Goal: Task Accomplishment & Management: Use online tool/utility

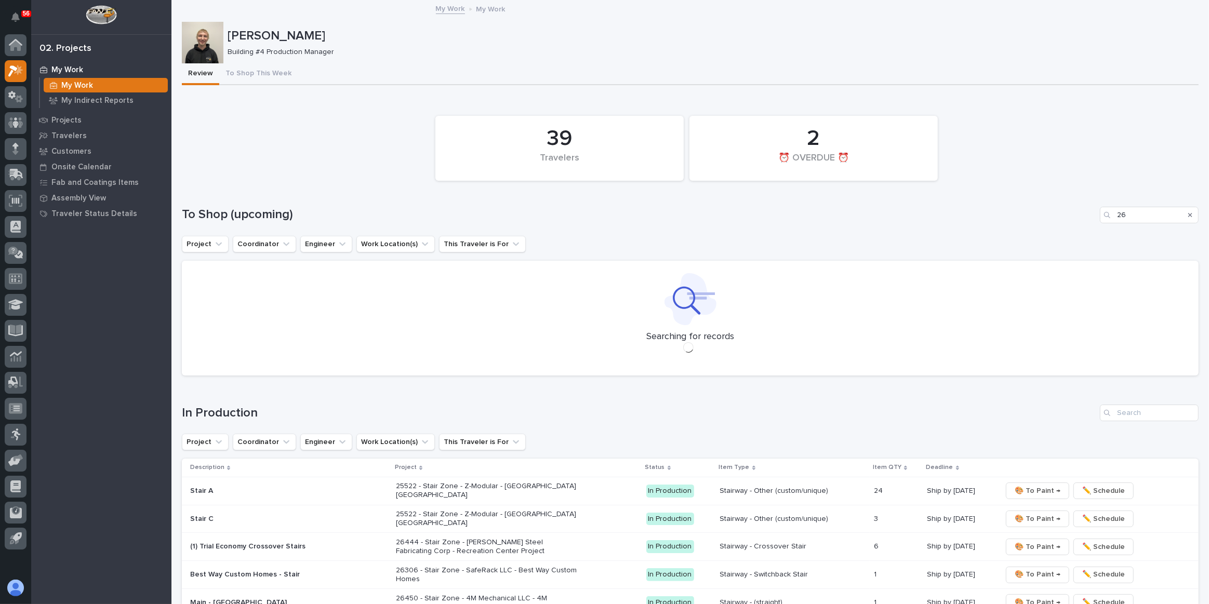
type input "2"
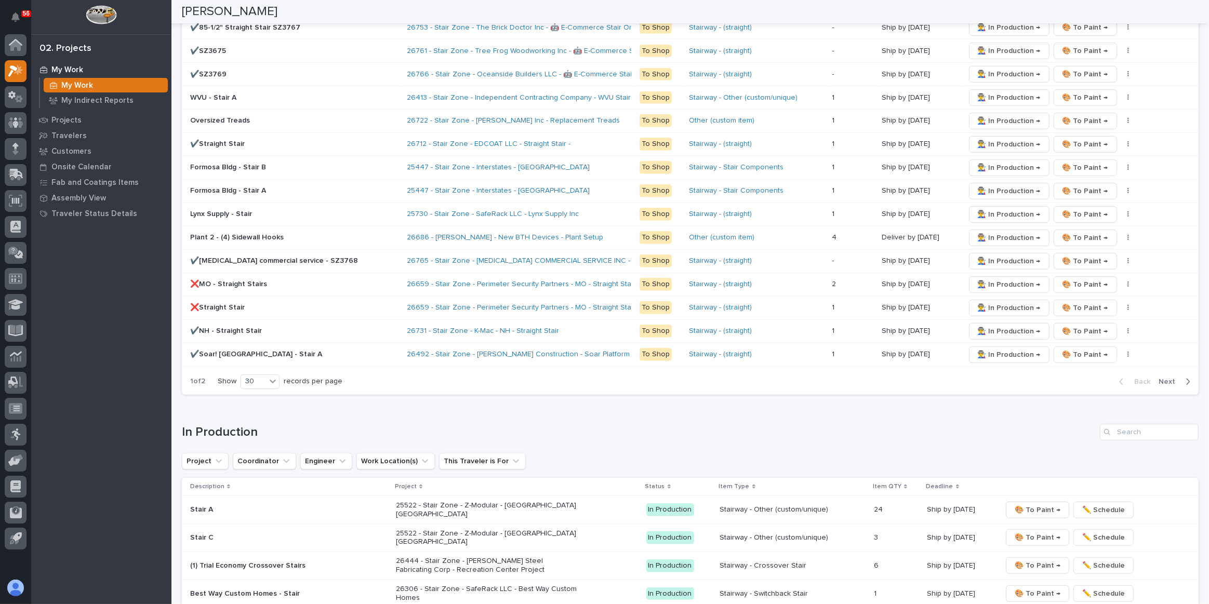
scroll to position [803, 0]
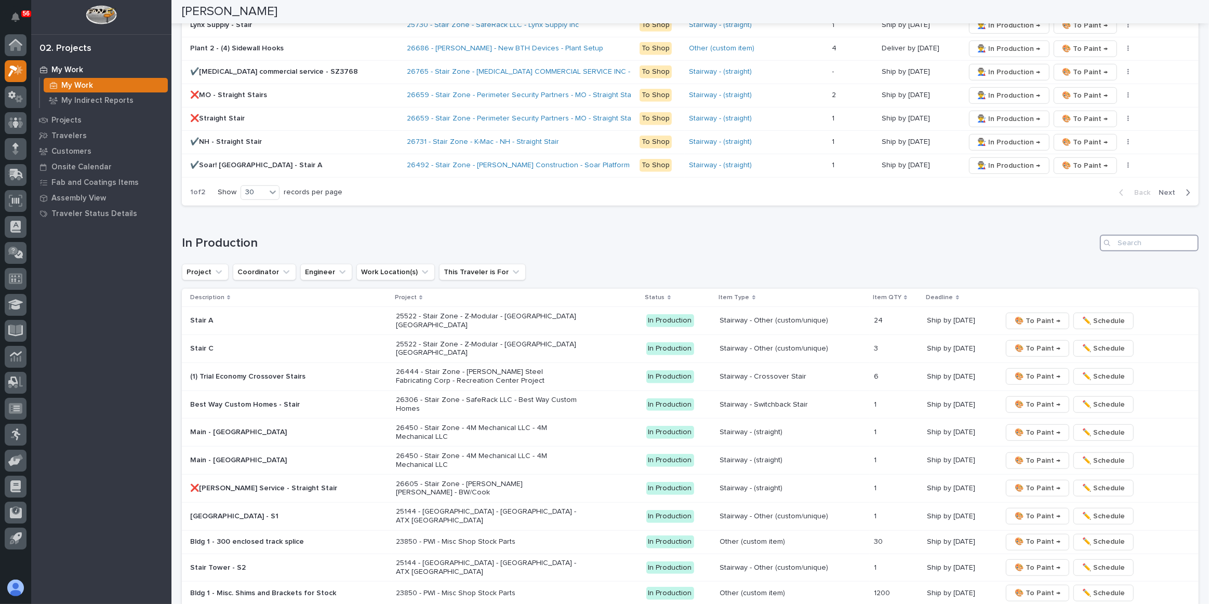
click at [1120, 235] on input "Search" at bounding box center [1149, 243] width 99 height 17
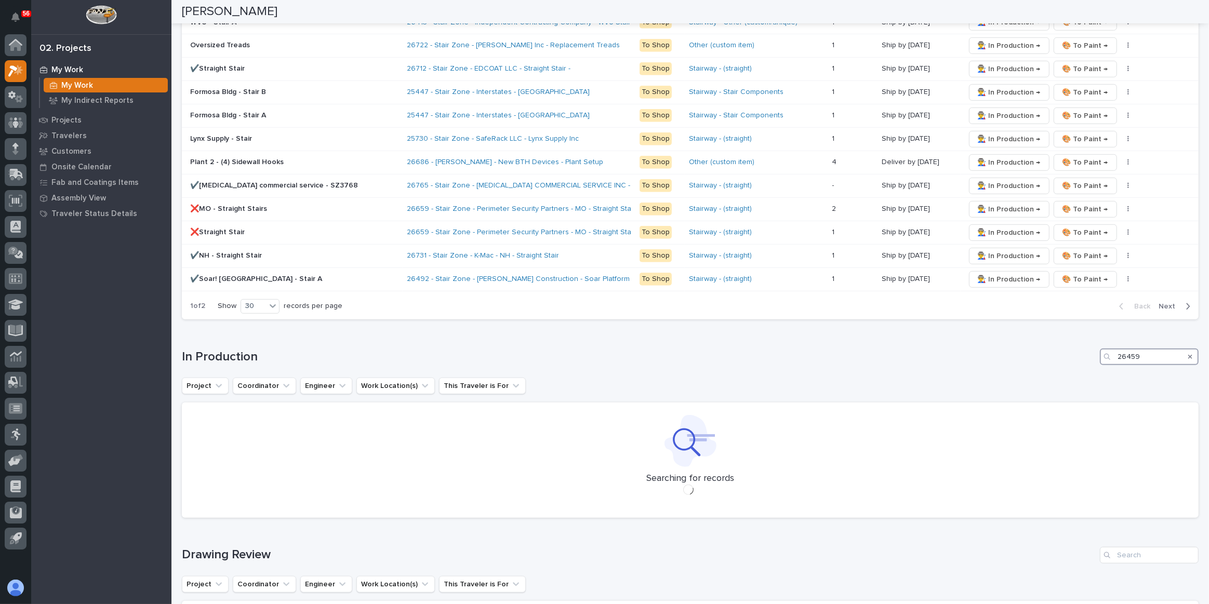
scroll to position [693, 0]
type input "2"
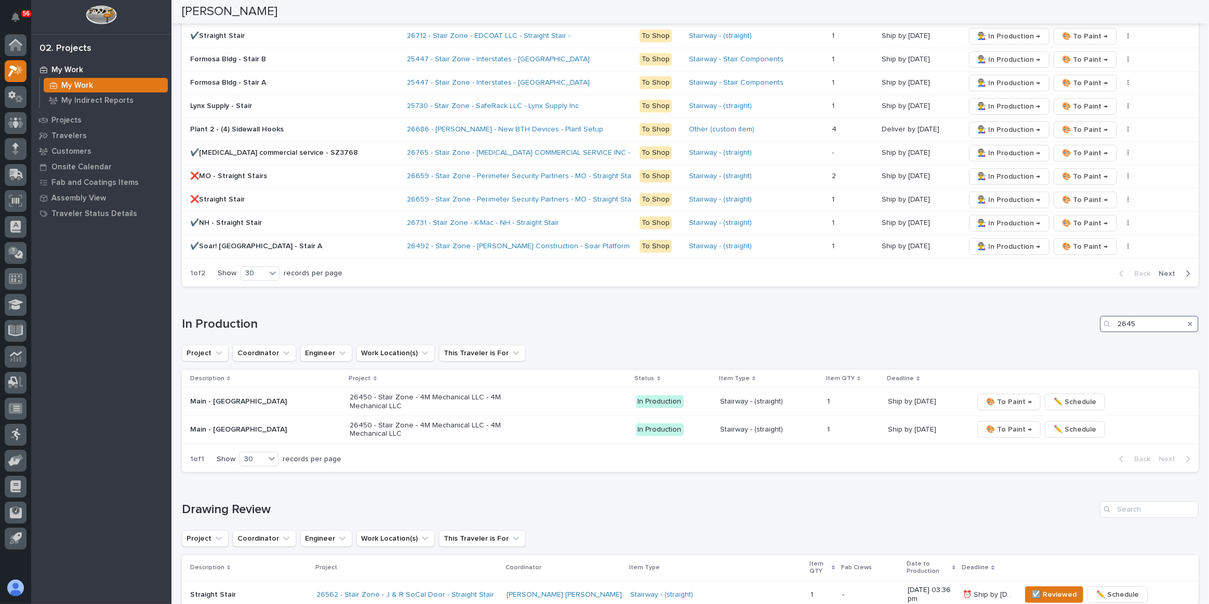
scroll to position [682, 0]
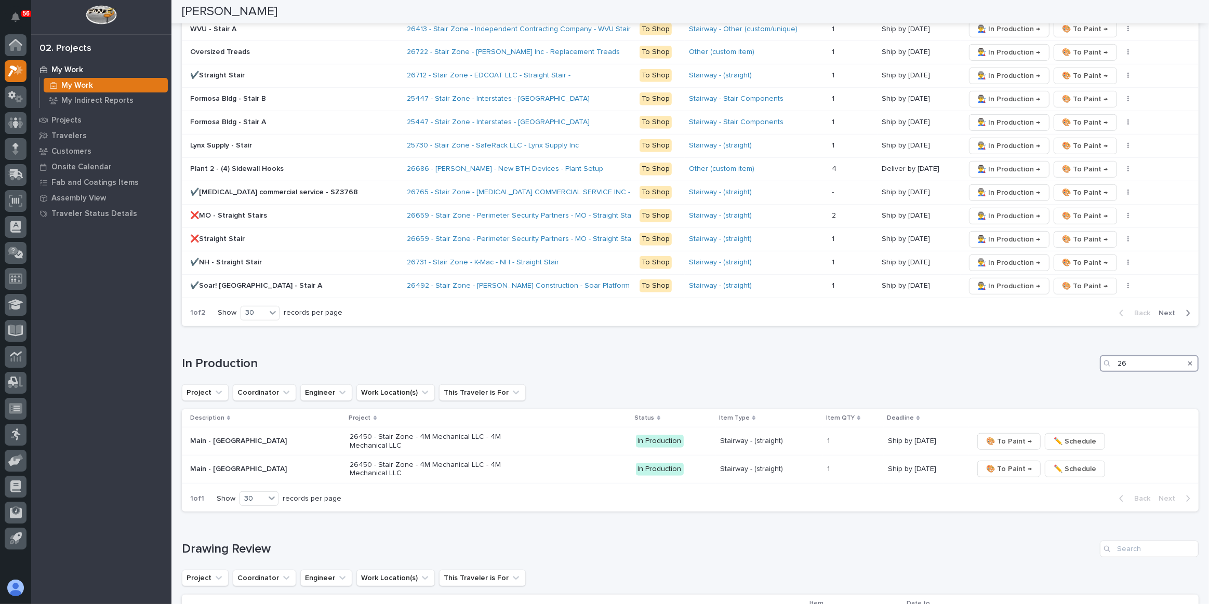
type input "2"
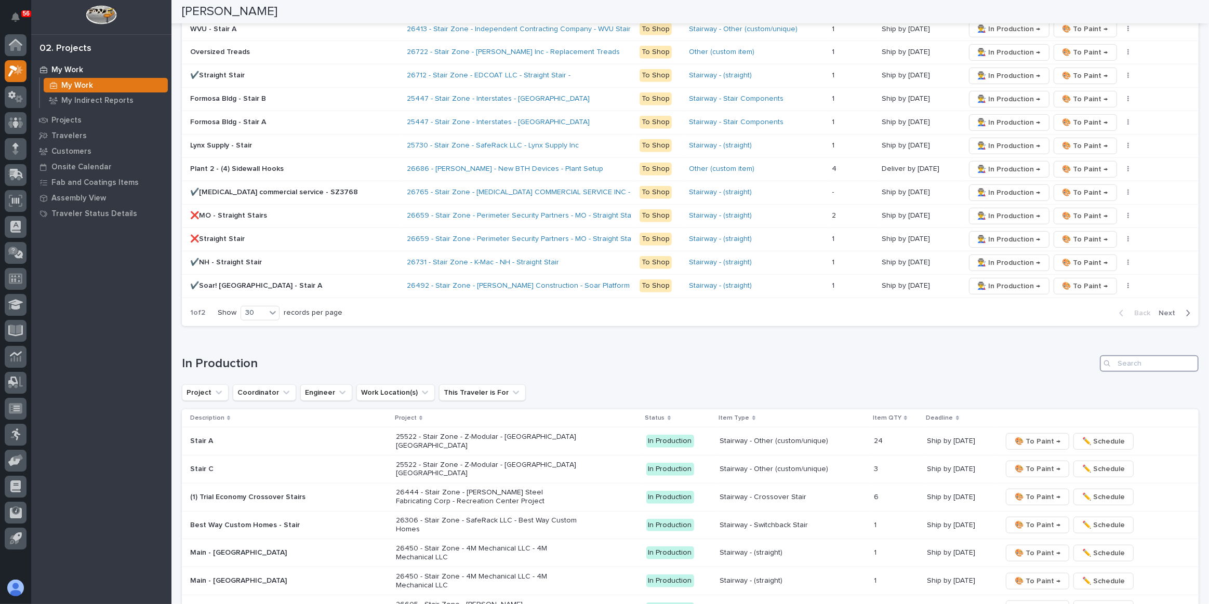
scroll to position [803, 0]
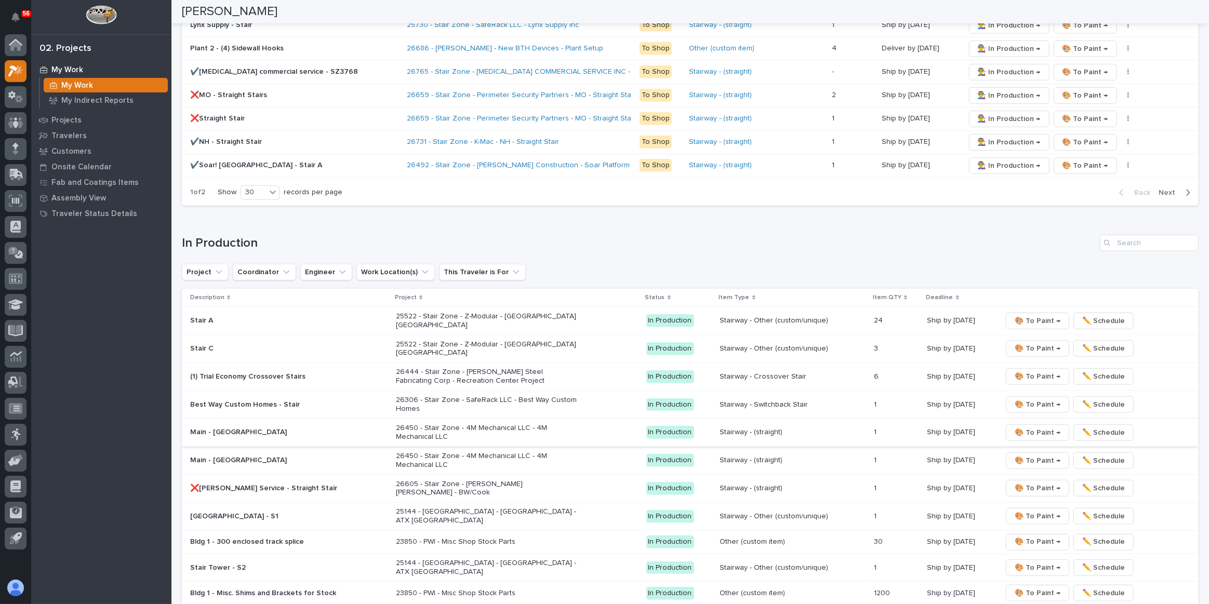
click at [1044, 427] on span "🎨 To Paint →" at bounding box center [1038, 433] width 46 height 12
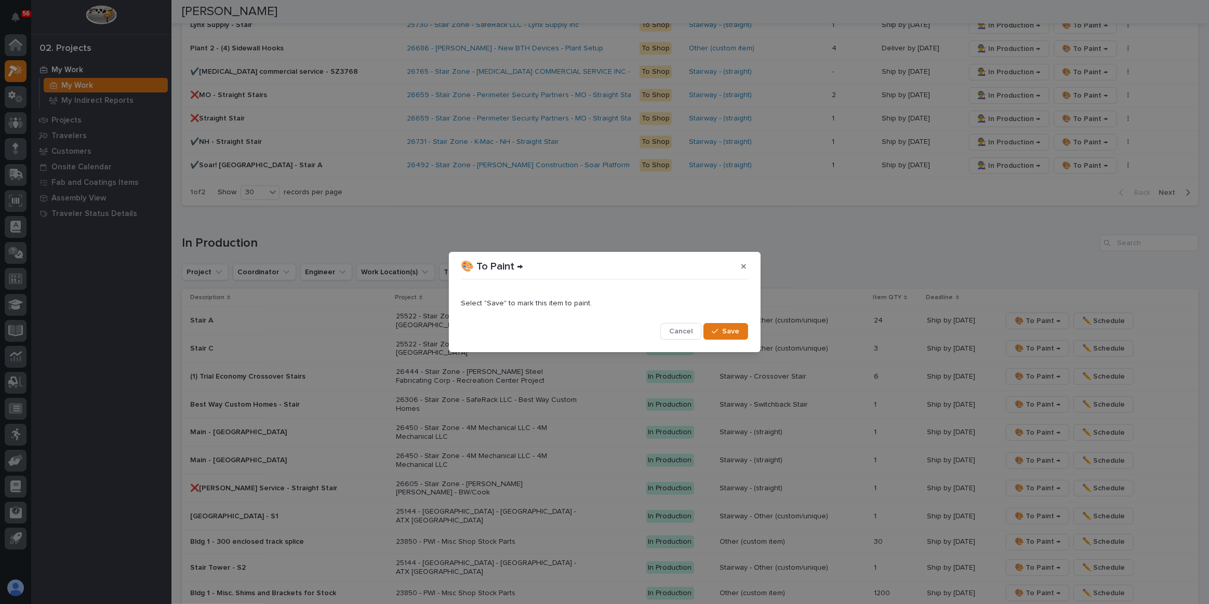
click at [721, 331] on div "button" at bounding box center [717, 331] width 10 height 7
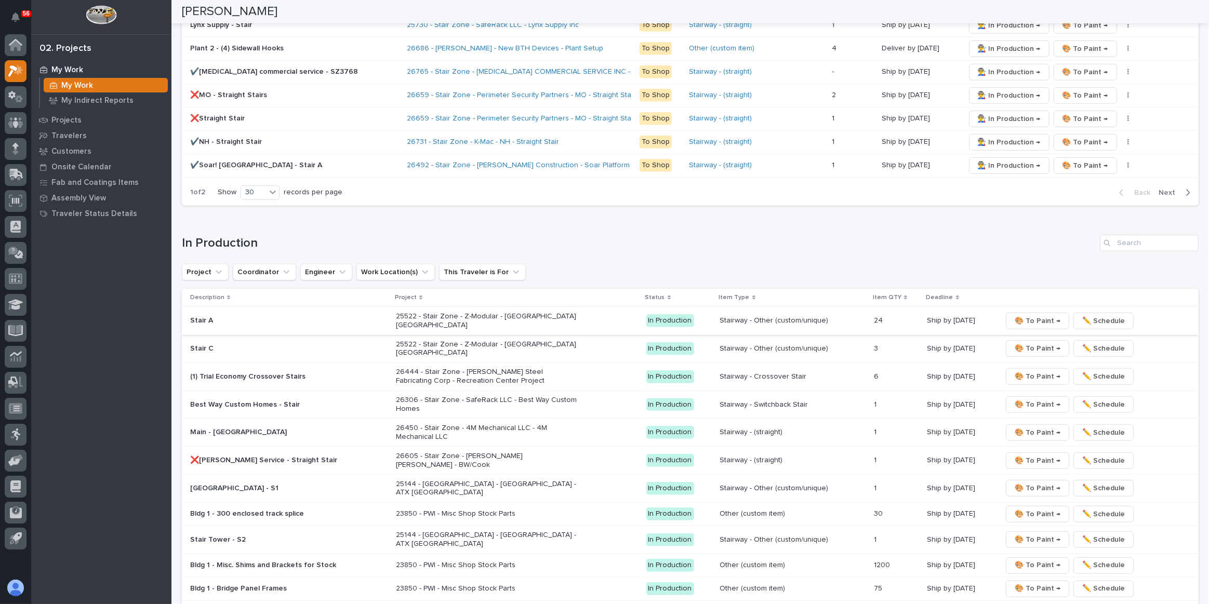
scroll to position [789, 0]
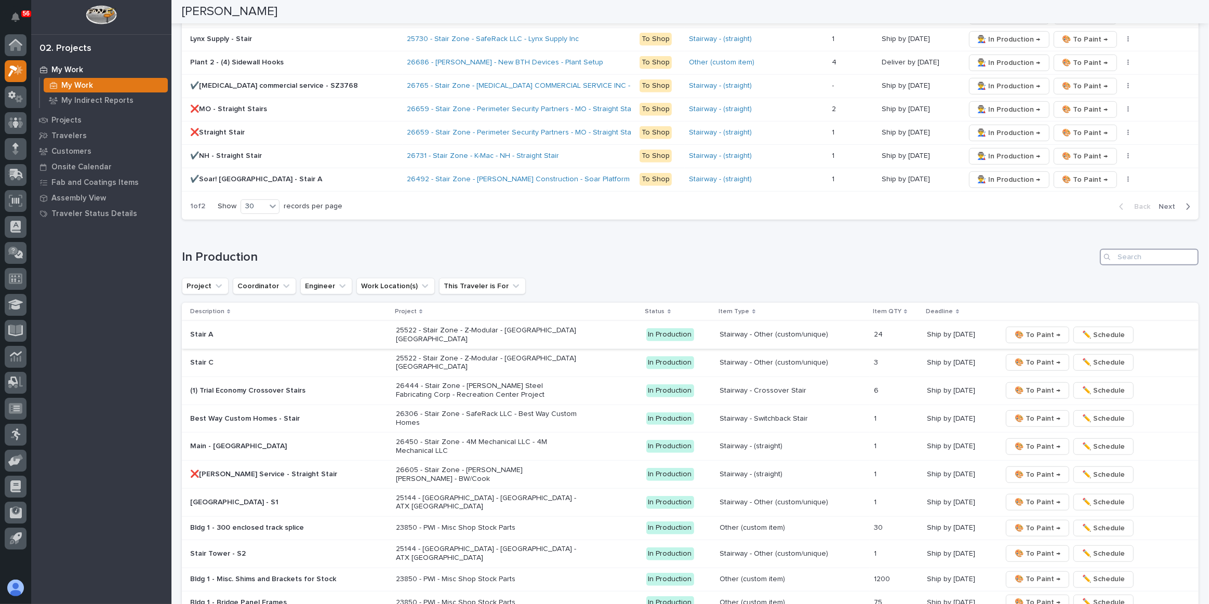
click at [1118, 253] on input "Search" at bounding box center [1149, 257] width 99 height 17
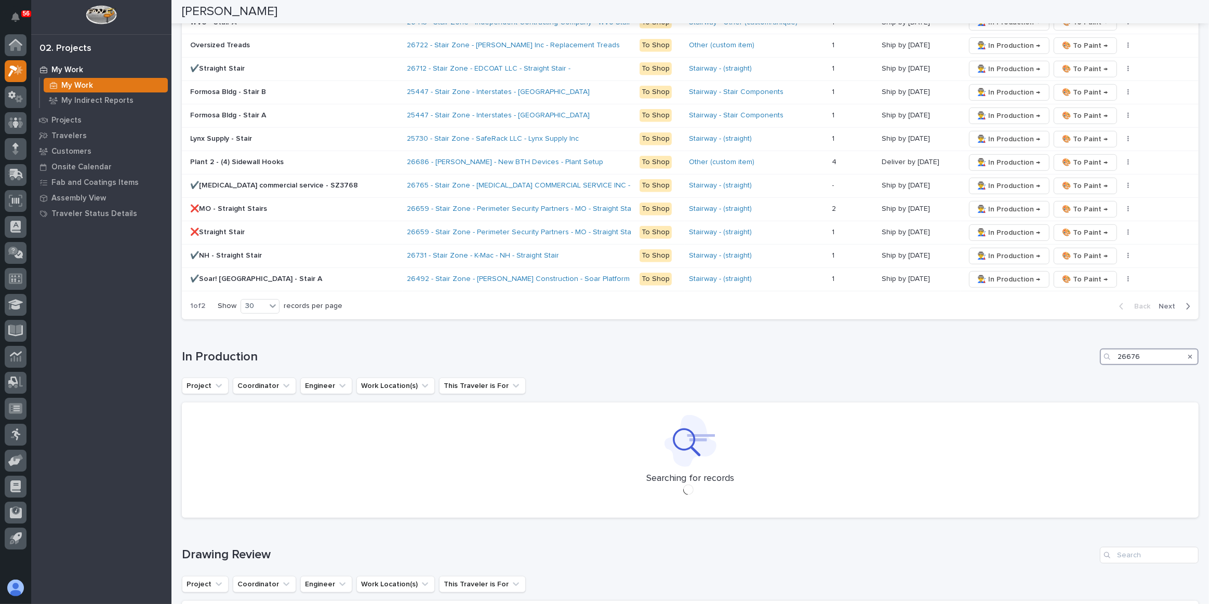
scroll to position [693, 0]
type input "2"
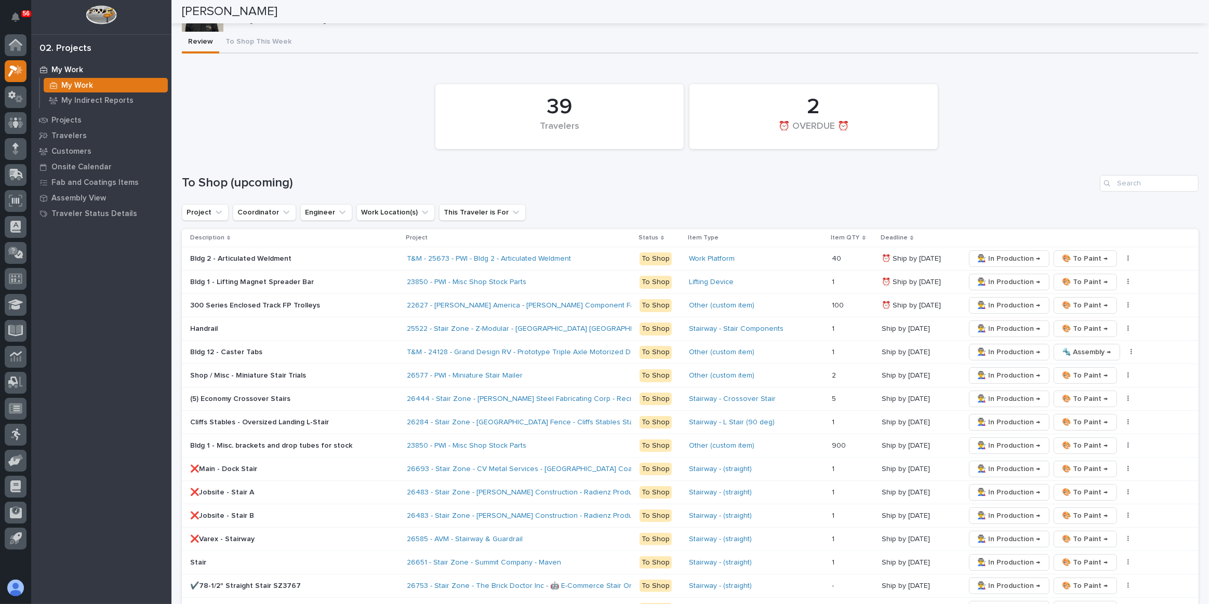
scroll to position [0, 0]
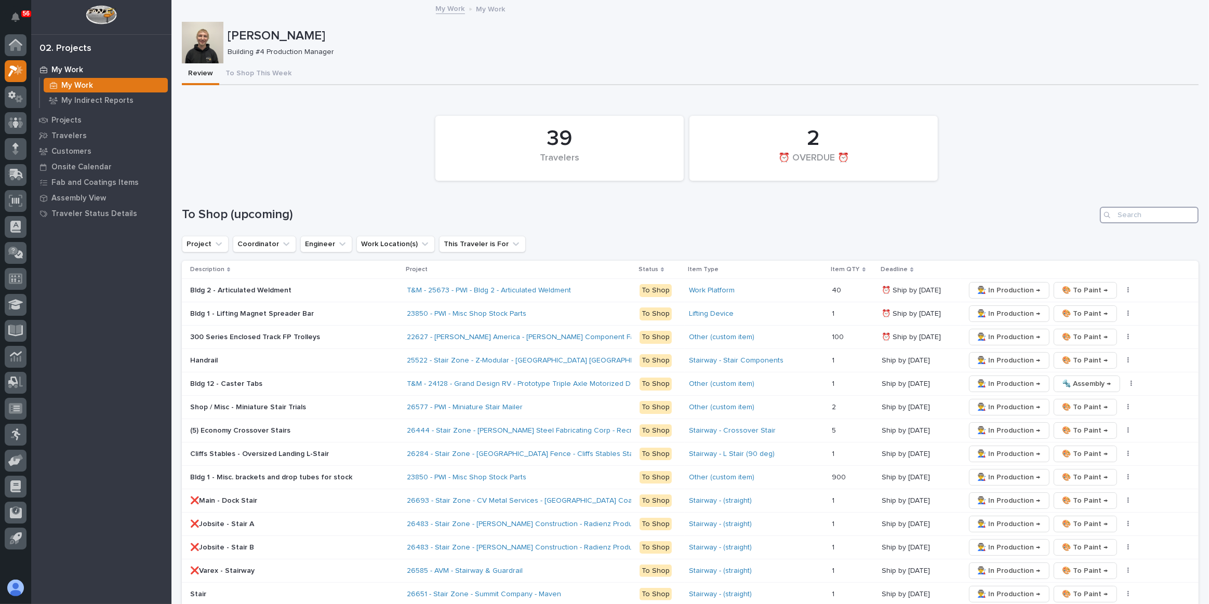
click at [1120, 217] on input "Search" at bounding box center [1149, 215] width 99 height 17
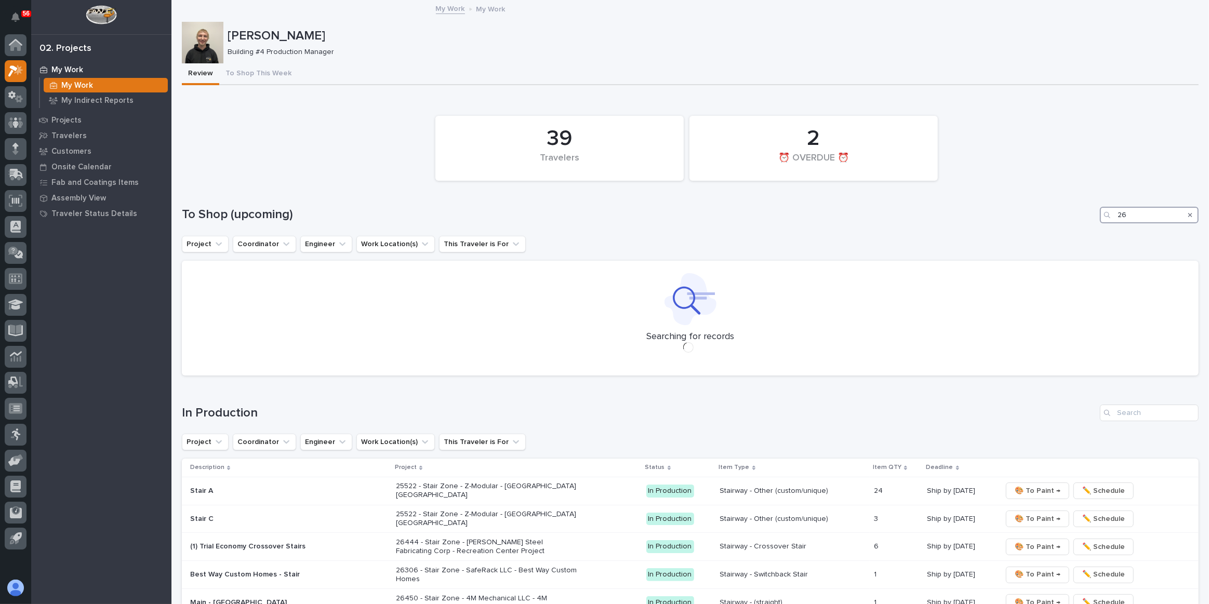
type input "2"
